Goal: Check status: Check status

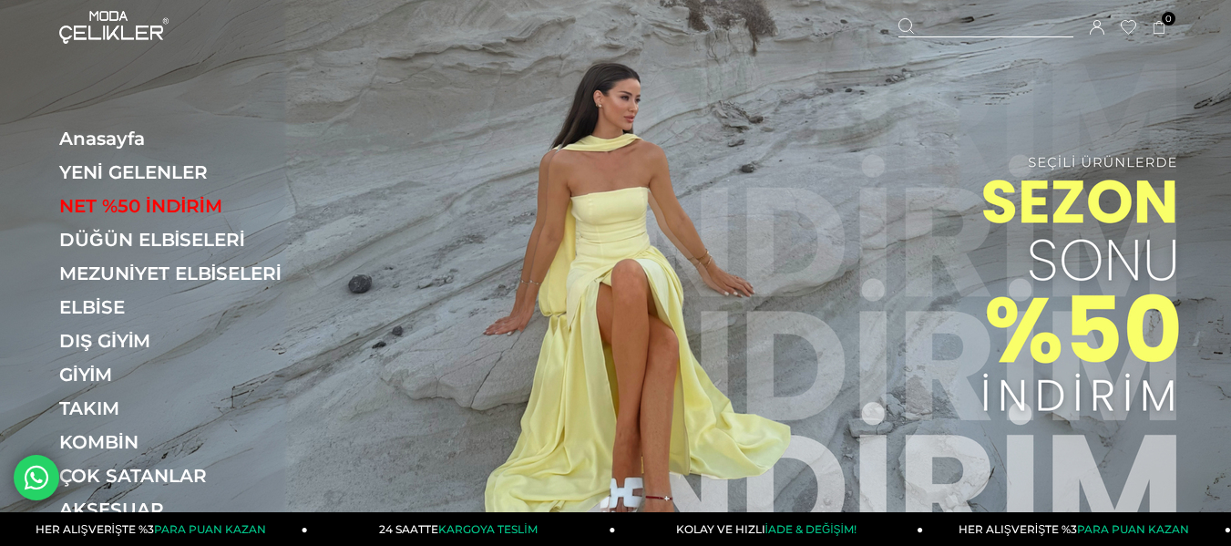
click at [1098, 27] on icon at bounding box center [1097, 27] width 15 height 15
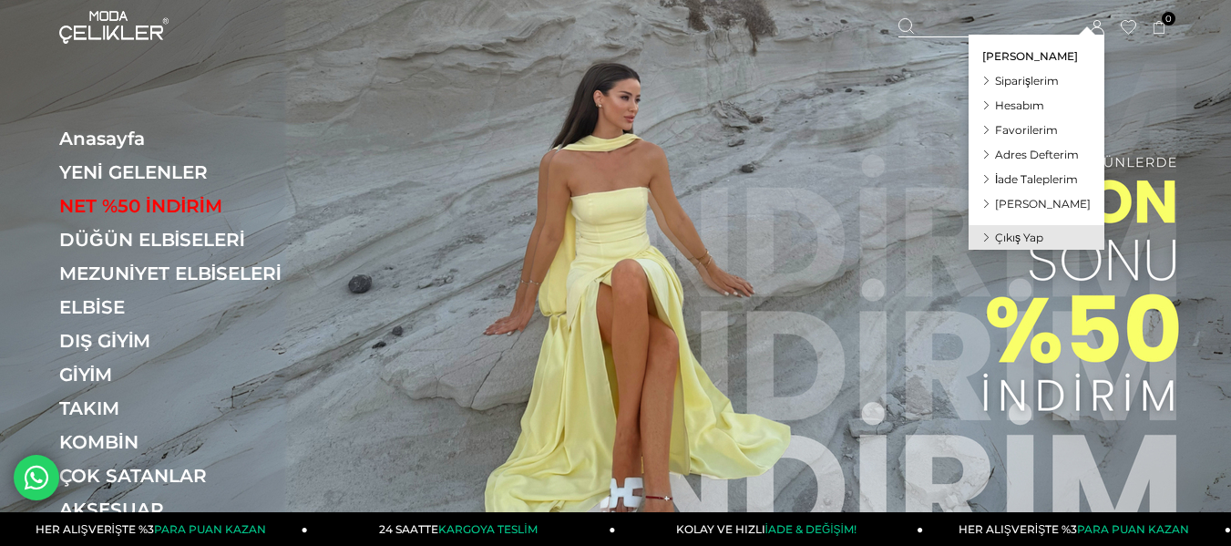
click at [1058, 80] on span "Siparişlerim" at bounding box center [1027, 81] width 64 height 14
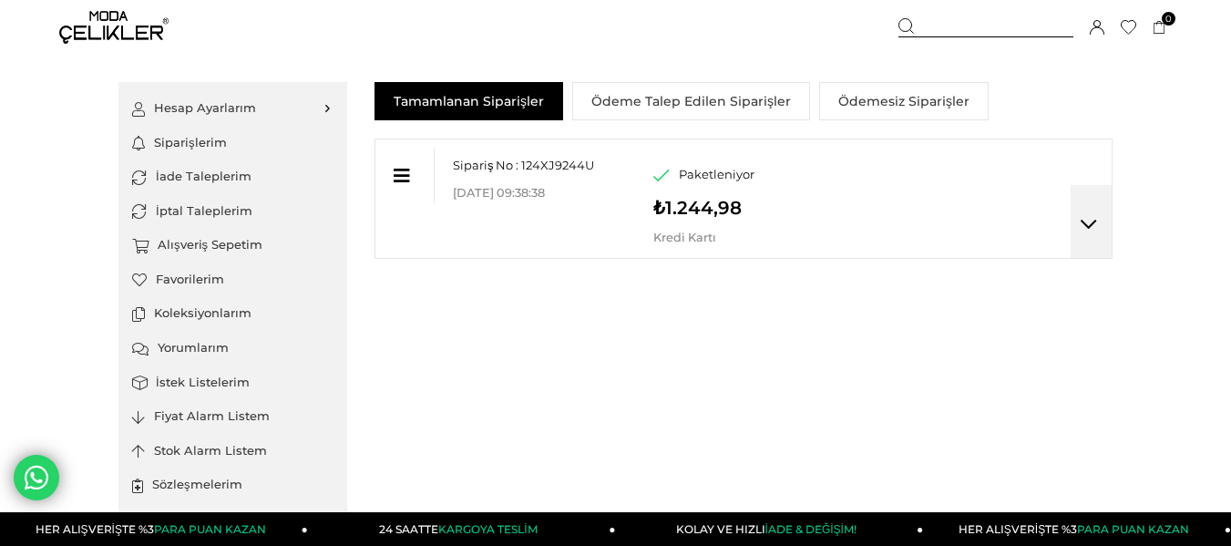
click at [557, 178] on div "Sipariş No : 124XJ9244U Mağaza Teslim Kodu : [DATE] 09:38:38" at bounding box center [544, 169] width 219 height 60
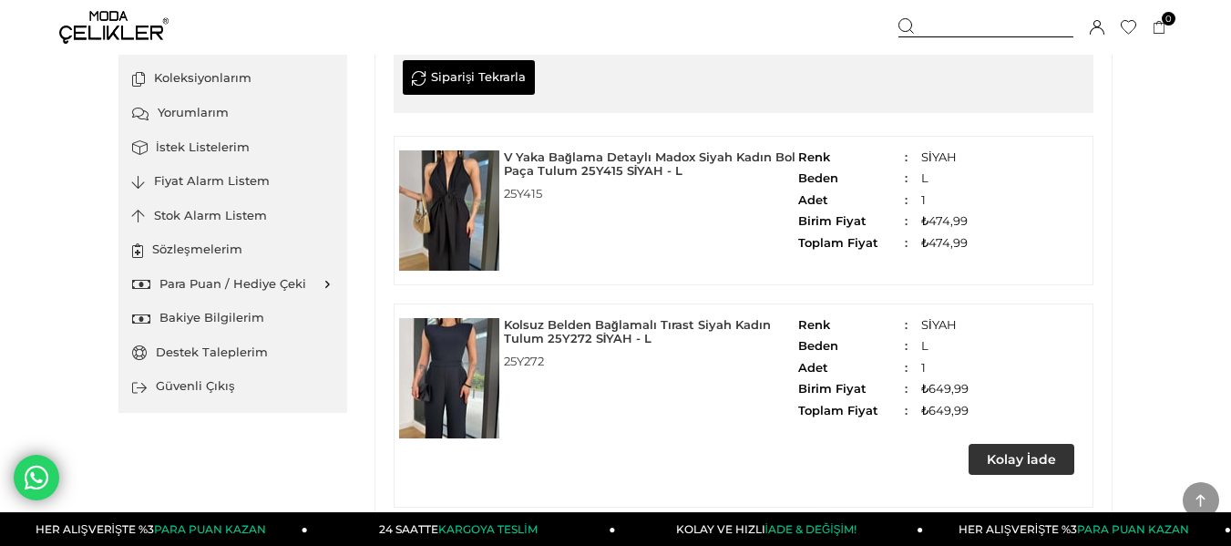
scroll to position [259, 0]
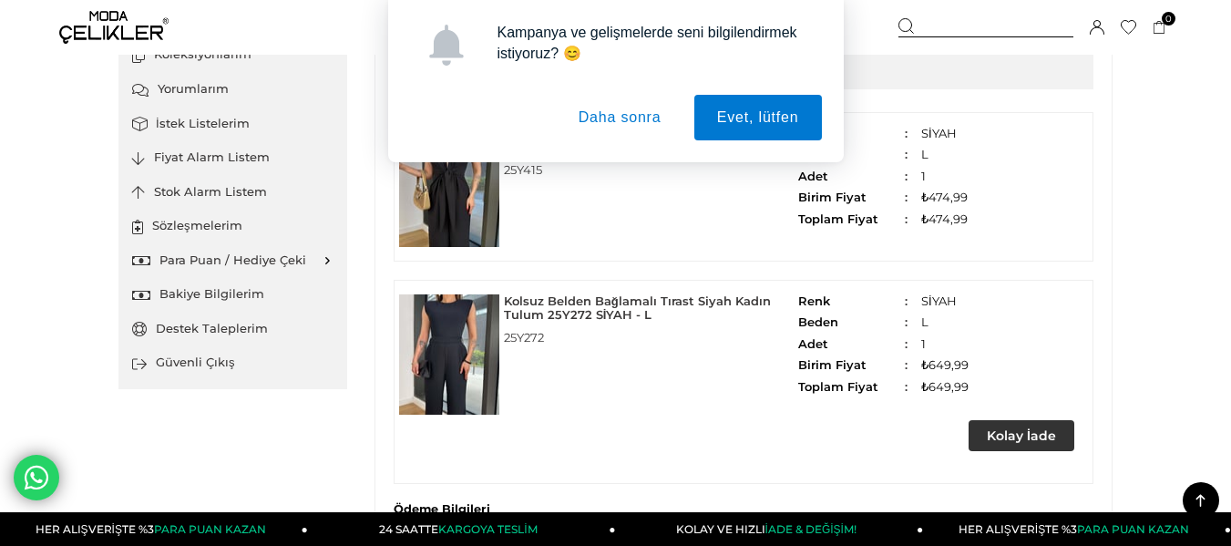
click at [447, 356] on img at bounding box center [449, 354] width 100 height 120
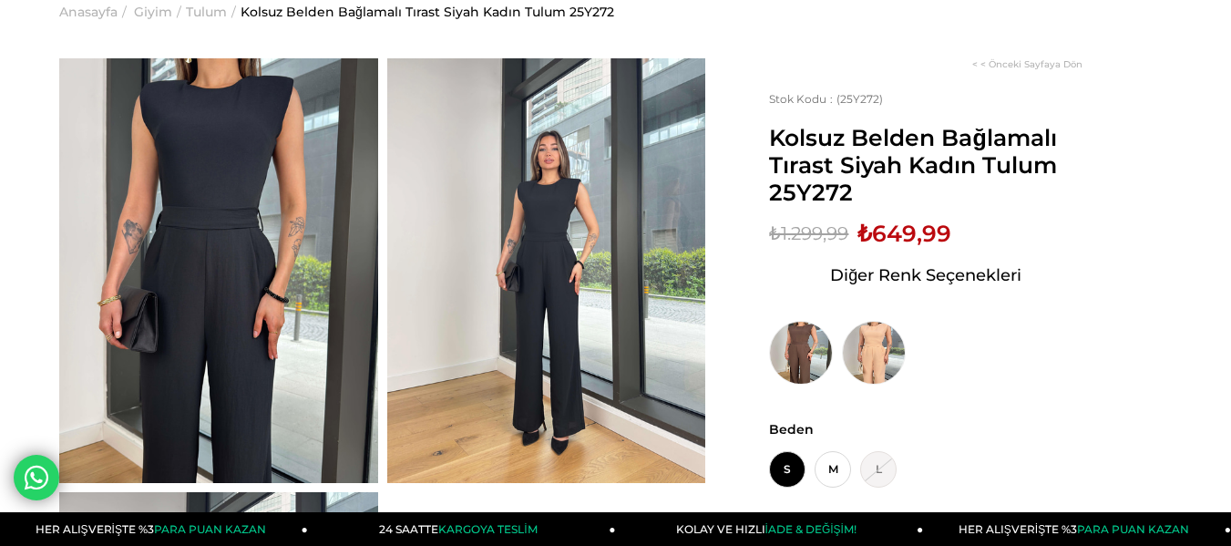
scroll to position [90, 0]
click at [261, 183] on img at bounding box center [218, 269] width 319 height 425
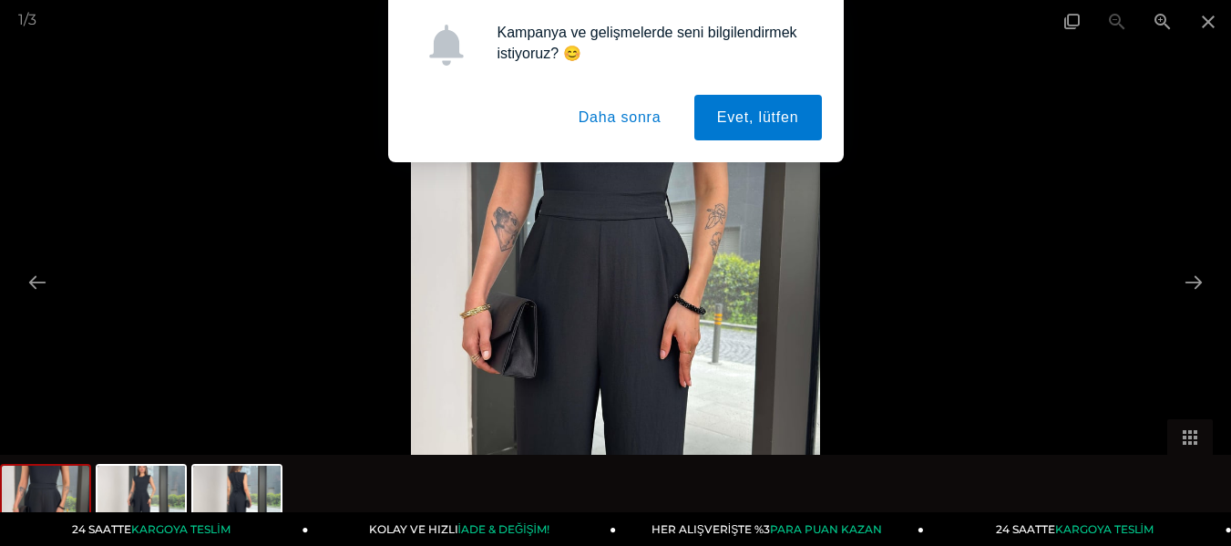
click at [626, 118] on button "Daha sonra" at bounding box center [620, 118] width 128 height 46
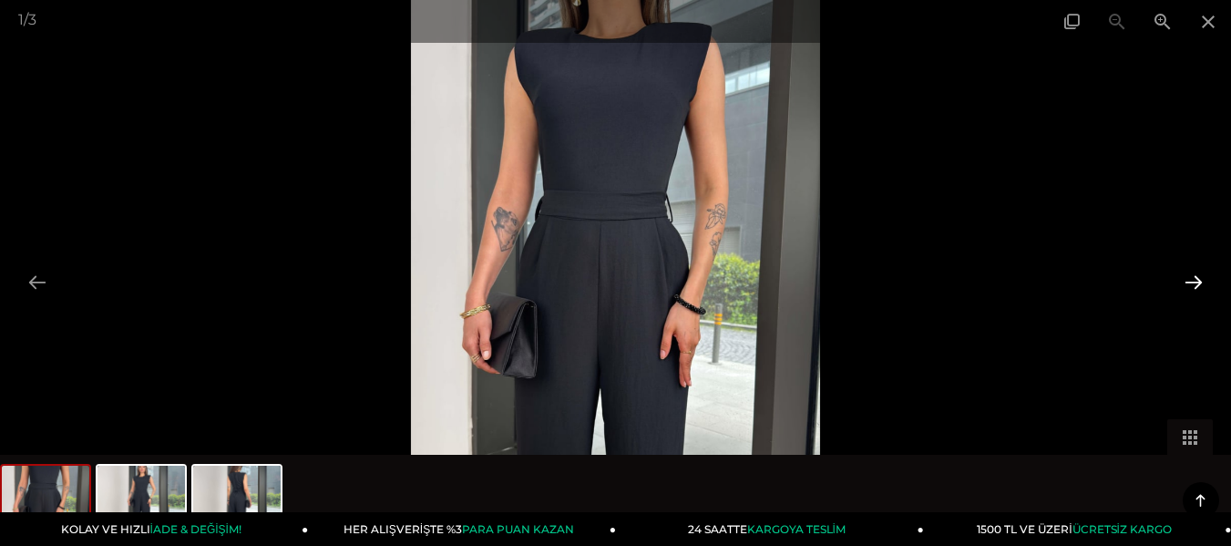
scroll to position [993, 0]
click at [1194, 279] on button at bounding box center [1194, 282] width 38 height 36
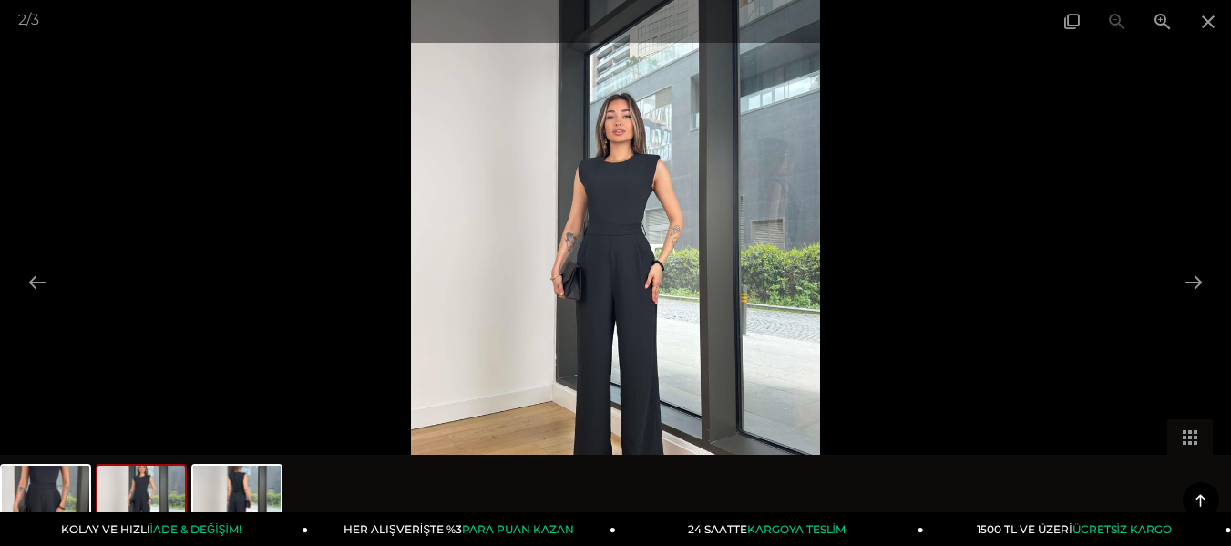
click at [621, 227] on img at bounding box center [616, 273] width 410 height 546
click at [624, 250] on img at bounding box center [616, 273] width 410 height 546
click at [628, 239] on img at bounding box center [616, 273] width 410 height 546
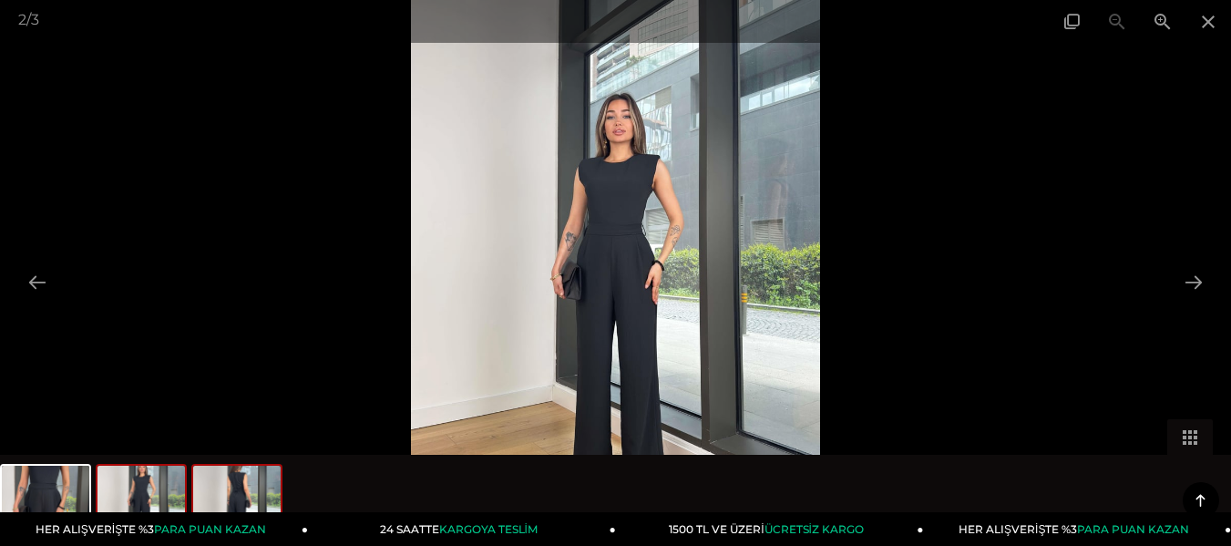
click at [265, 485] on img at bounding box center [236, 500] width 87 height 69
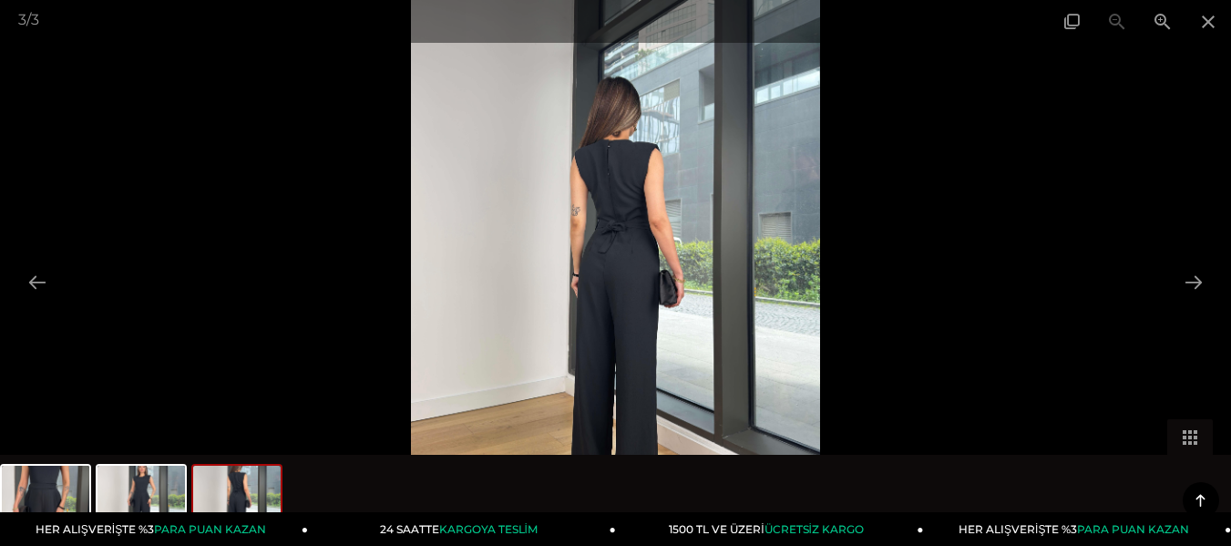
click at [583, 173] on img at bounding box center [615, 273] width 409 height 546
click at [596, 278] on img at bounding box center [615, 273] width 409 height 546
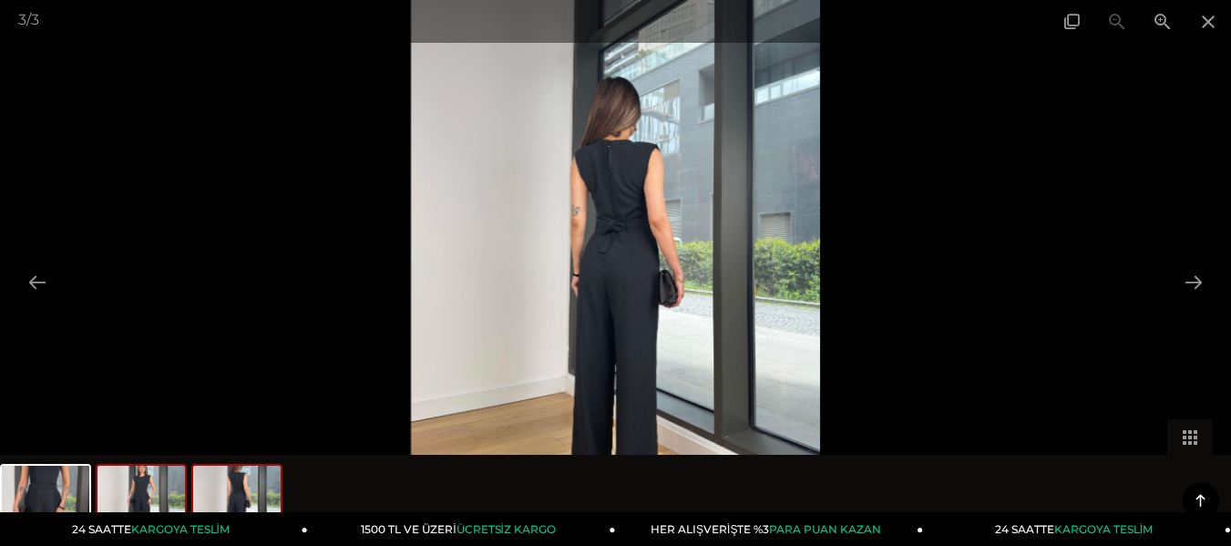
click at [159, 494] on img at bounding box center [141, 500] width 87 height 69
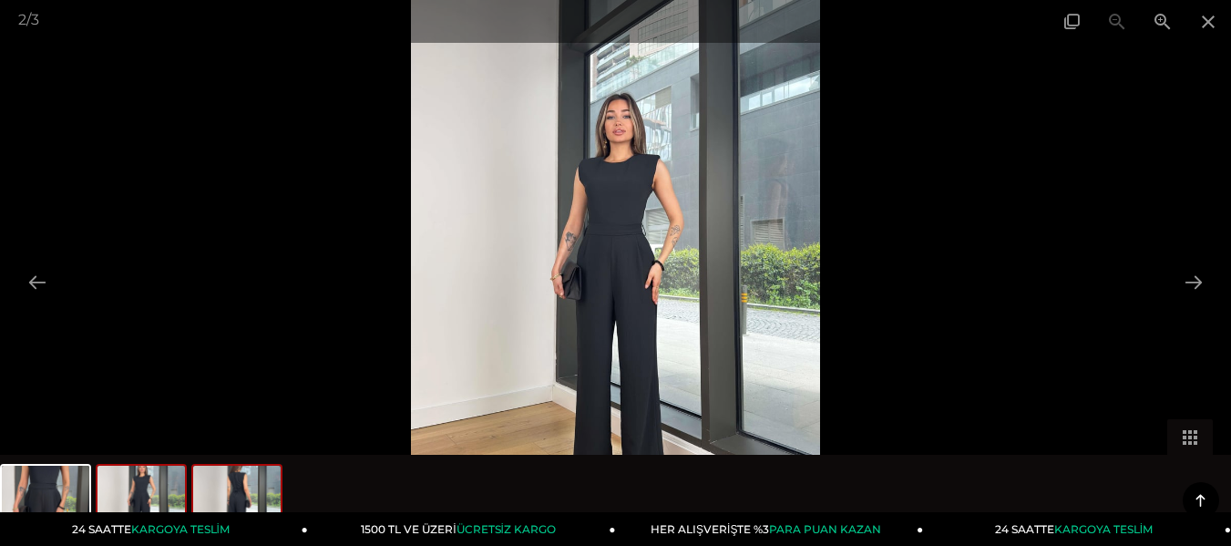
click at [226, 491] on img at bounding box center [236, 500] width 87 height 69
click at [67, 493] on img at bounding box center [45, 500] width 87 height 69
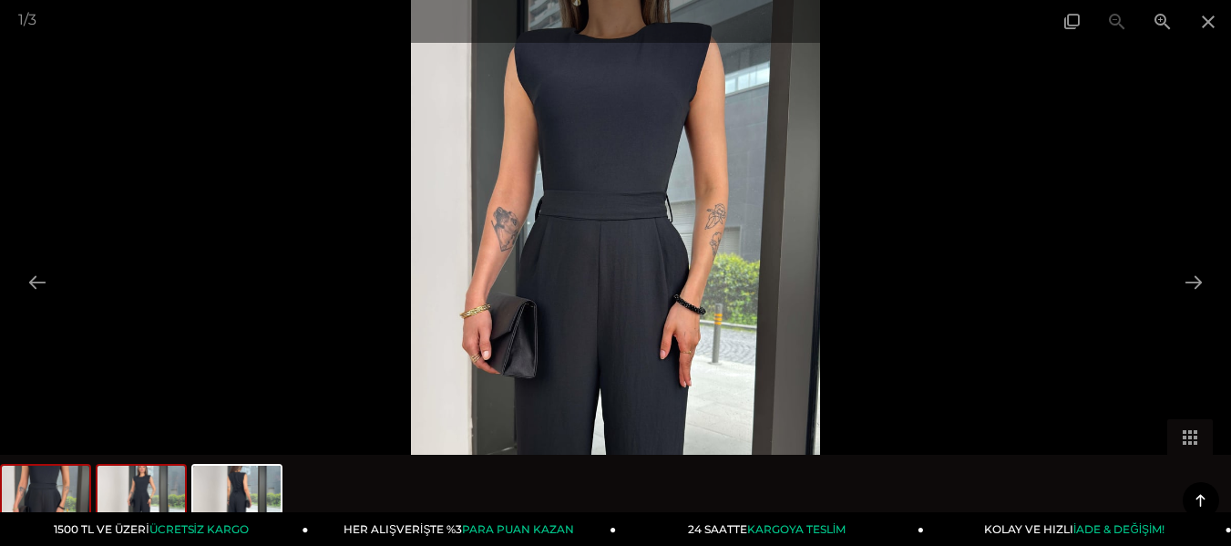
click at [139, 492] on img at bounding box center [141, 500] width 87 height 69
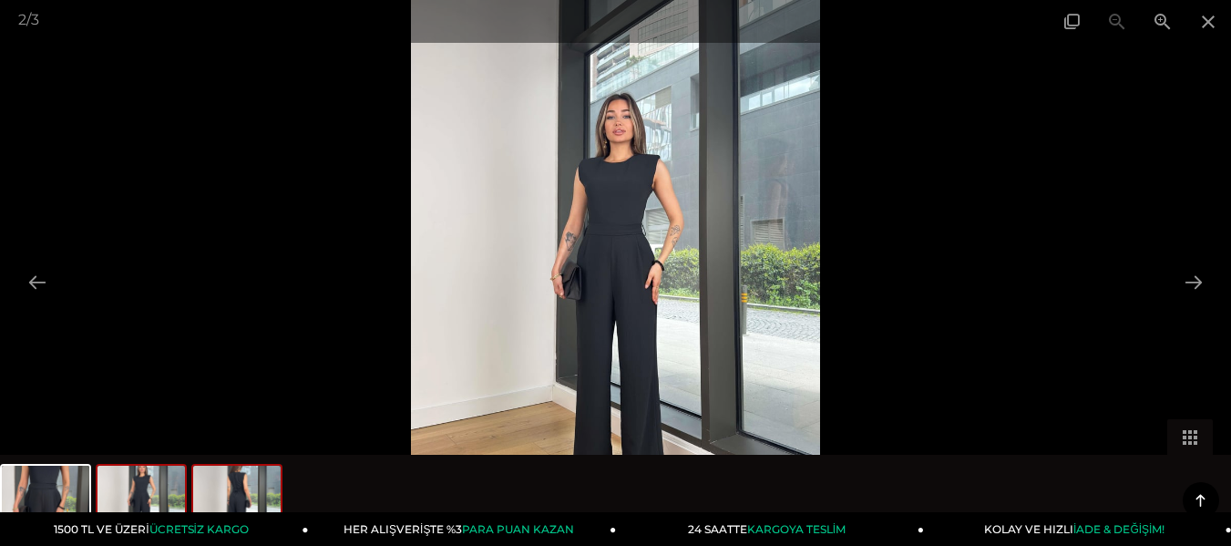
click at [237, 491] on img at bounding box center [236, 500] width 87 height 69
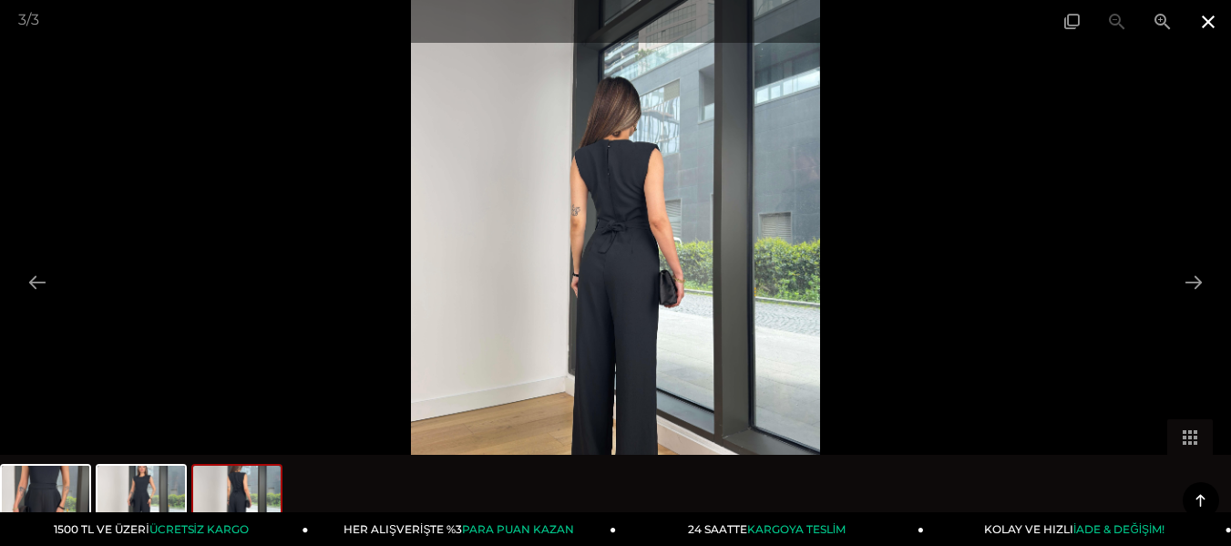
click at [1205, 19] on span at bounding box center [1209, 21] width 46 height 43
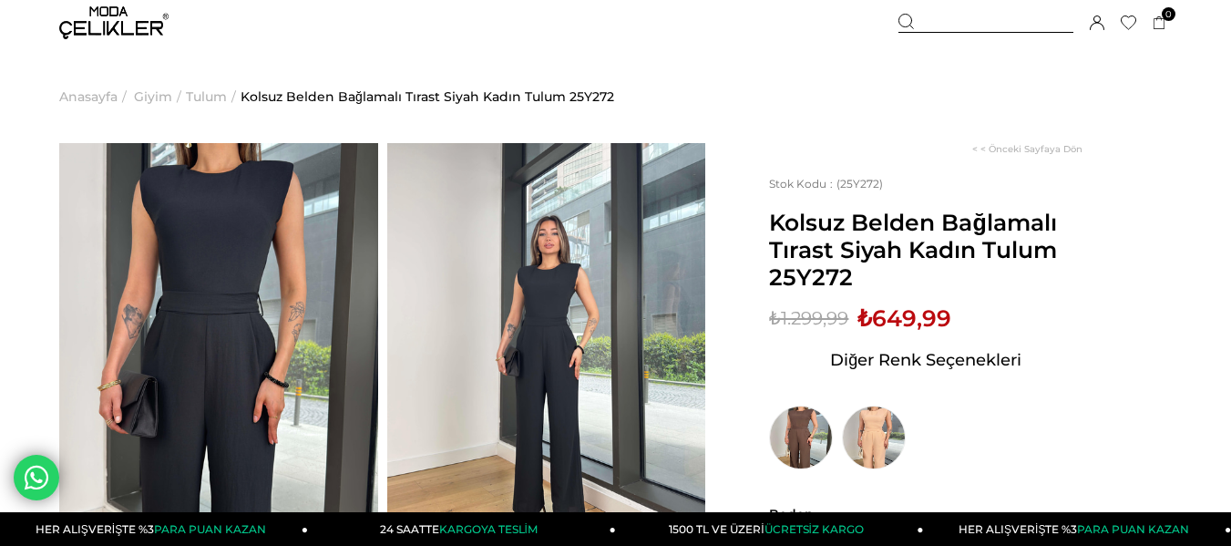
scroll to position [0, 0]
